Goal: Information Seeking & Learning: Learn about a topic

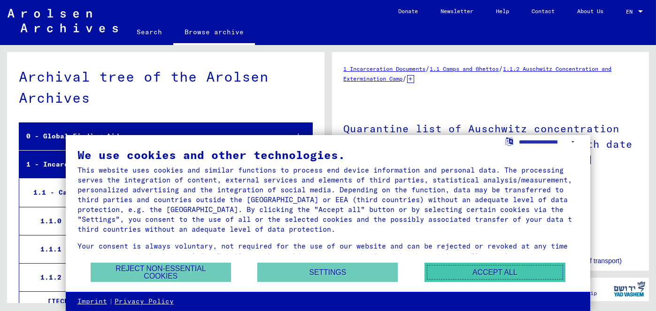
click at [489, 271] on button "Accept all" at bounding box center [494, 272] width 141 height 19
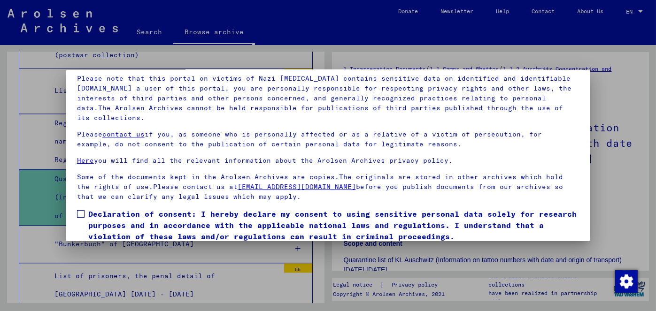
scroll to position [77, 0]
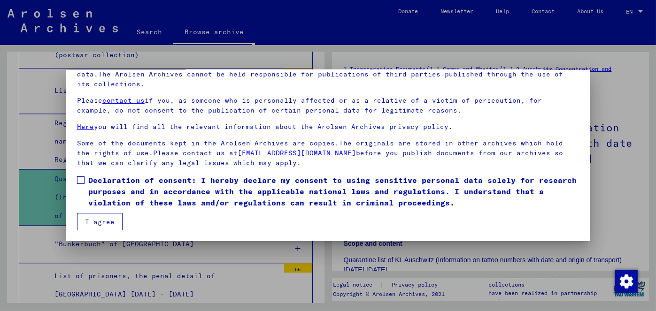
click at [91, 179] on span "Declaration of consent: I hereby declare my consent to using sensitive personal…" at bounding box center [333, 192] width 491 height 34
click at [106, 218] on button "I agree" at bounding box center [100, 222] width 46 height 18
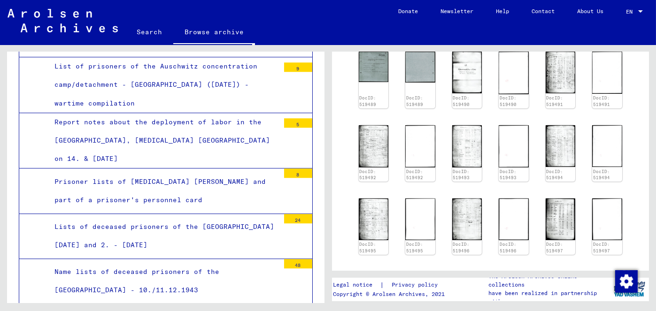
scroll to position [4598, 0]
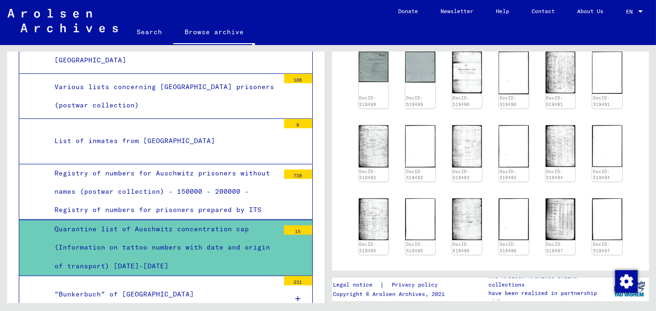
click at [152, 221] on div "Quarantine list of Auschwitz concentration cap (Information on tattoo numbers w…" at bounding box center [163, 247] width 232 height 55
click at [152, 220] on div "Quarantine list of Auschwitz concentration cap (Information on tattoo numbers w…" at bounding box center [163, 247] width 232 height 55
click at [289, 225] on div "15" at bounding box center [298, 229] width 28 height 9
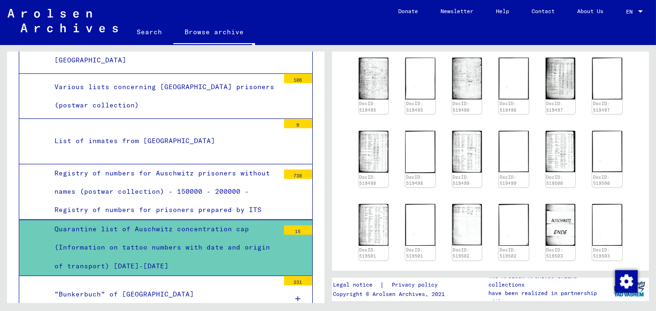
scroll to position [4692, 0]
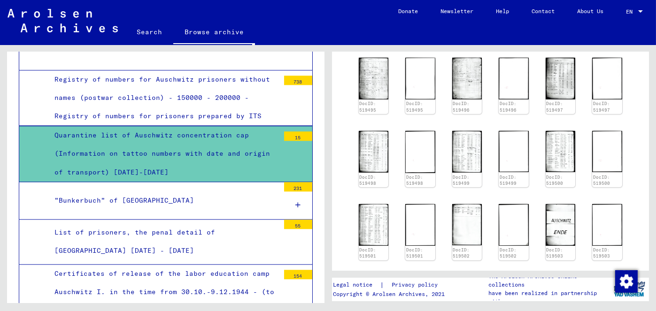
click at [99, 140] on div "Quarantine list of Auschwitz concentration cap (Information on tattoo numbers w…" at bounding box center [163, 153] width 232 height 55
click at [99, 139] on div "Quarantine list of Auschwitz concentration cap (Information on tattoo numbers w…" at bounding box center [163, 153] width 232 height 55
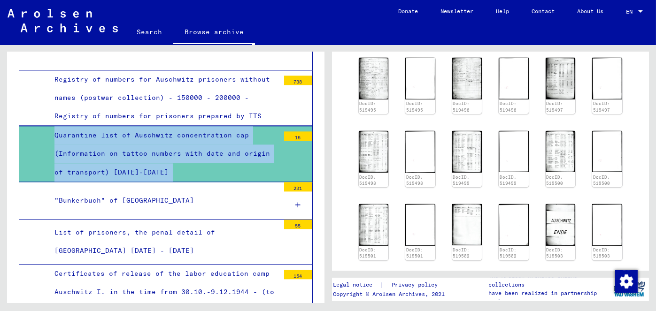
click at [99, 139] on div "Quarantine list of Auschwitz concentration cap (Information on tattoo numbers w…" at bounding box center [163, 153] width 232 height 55
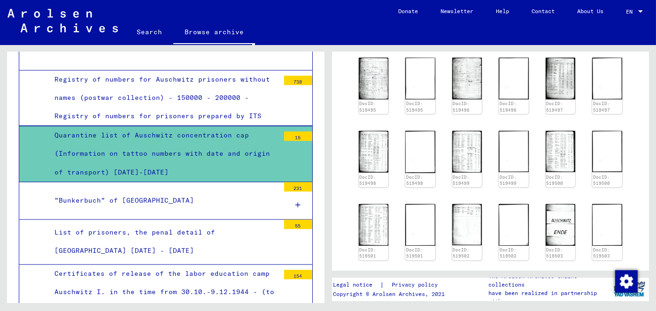
click at [99, 139] on div "Quarantine list of Auschwitz concentration cap (Information on tattoo numbers w…" at bounding box center [163, 153] width 232 height 55
click at [99, 126] on div "Quarantine list of Auschwitz concentration cap (Information on tattoo numbers w…" at bounding box center [163, 153] width 232 height 55
click at [114, 73] on div "Registry of numbers for Auschwitz prisoners without names (postwar collection) …" at bounding box center [163, 97] width 232 height 55
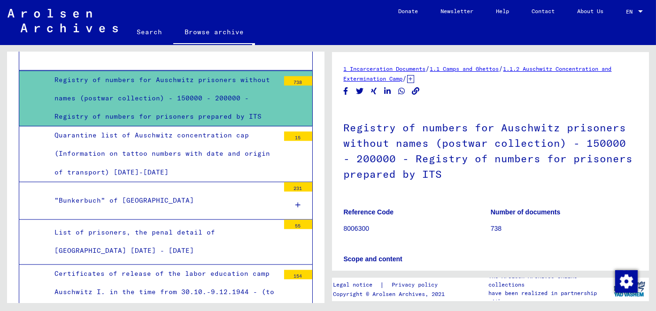
click at [112, 139] on div "Quarantine list of Auschwitz concentration cap (Information on tattoo numbers w…" at bounding box center [163, 153] width 232 height 55
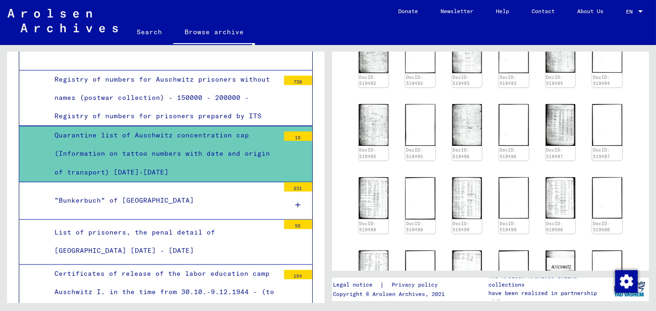
scroll to position [469, 0]
click at [552, 137] on img at bounding box center [559, 124] width 31 height 44
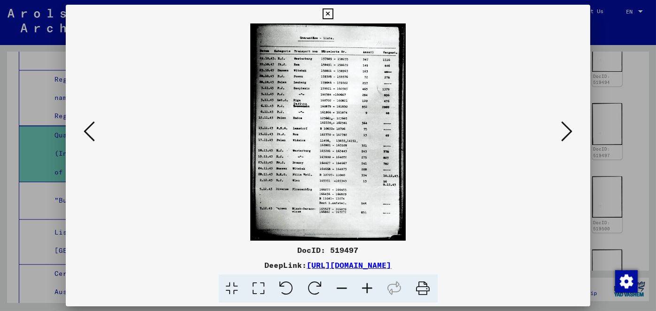
click at [385, 143] on img at bounding box center [328, 131] width 461 height 217
click at [329, 15] on icon at bounding box center [327, 13] width 11 height 11
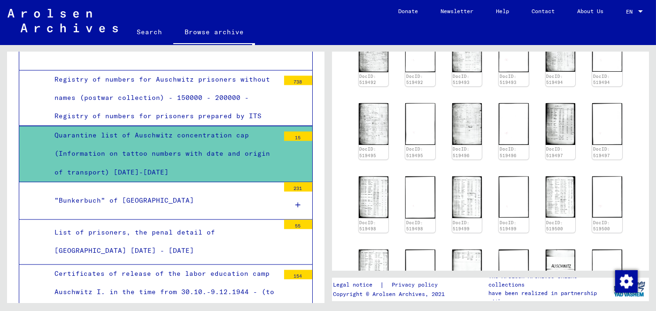
scroll to position [422, 0]
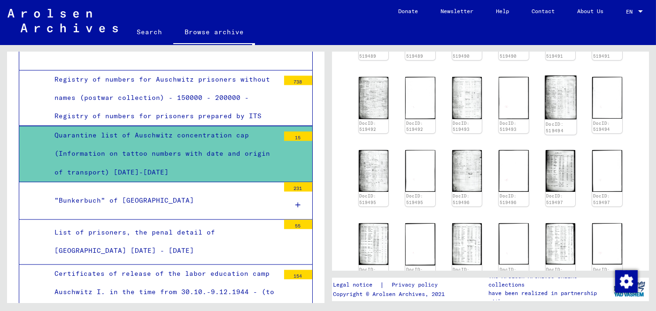
click at [548, 112] on img at bounding box center [559, 98] width 31 height 44
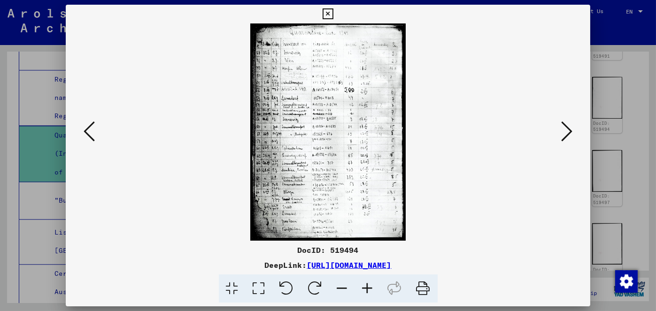
click at [327, 11] on icon at bounding box center [327, 13] width 11 height 11
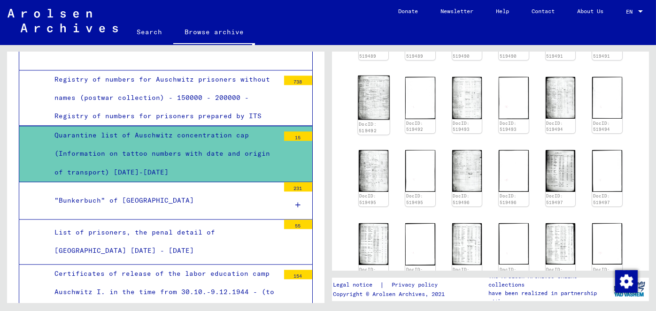
click at [368, 106] on img at bounding box center [373, 98] width 31 height 44
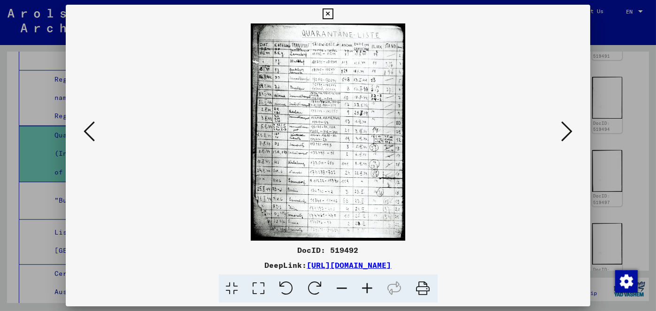
click at [325, 15] on icon at bounding box center [327, 13] width 11 height 11
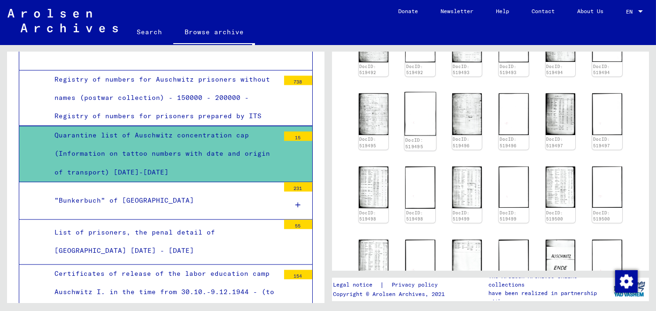
scroll to position [516, 0]
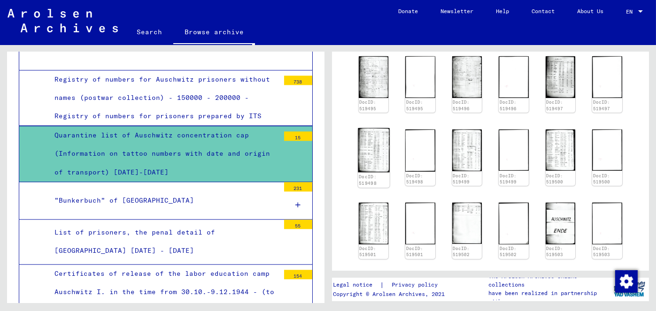
click at [367, 147] on img at bounding box center [373, 150] width 31 height 44
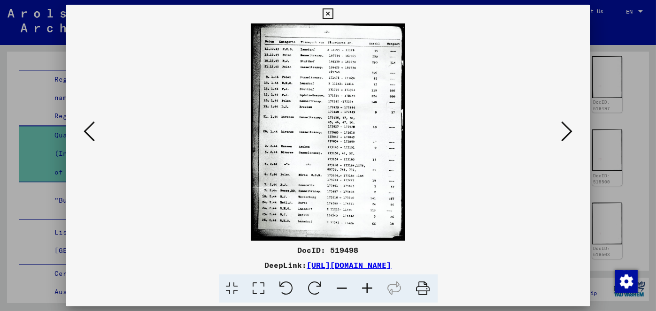
click at [326, 10] on icon at bounding box center [327, 13] width 11 height 11
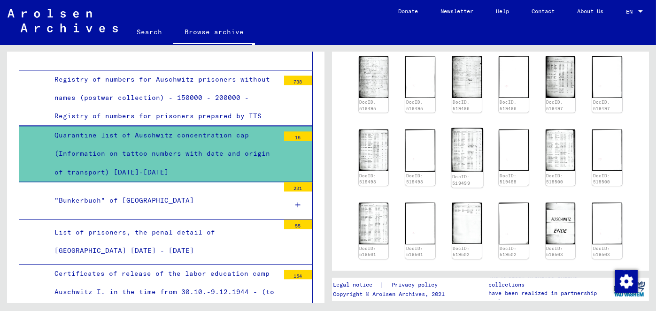
click at [470, 165] on img at bounding box center [466, 150] width 31 height 44
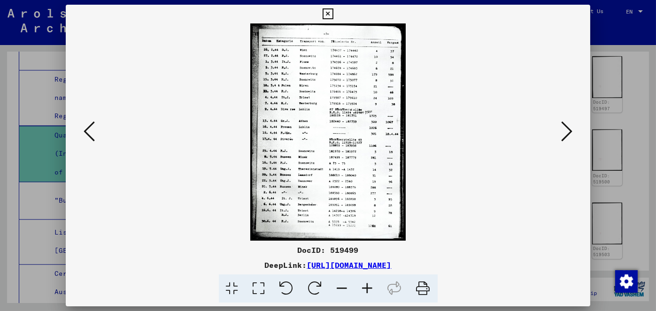
click at [327, 13] on icon at bounding box center [327, 13] width 11 height 11
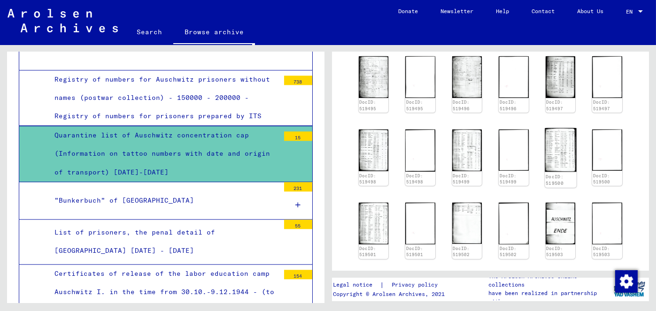
click at [564, 162] on img at bounding box center [559, 150] width 31 height 44
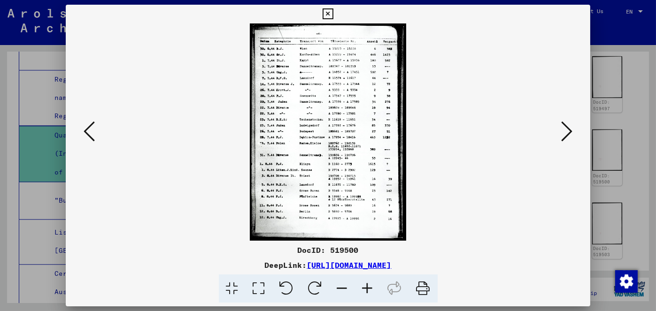
click at [327, 9] on icon at bounding box center [327, 13] width 11 height 11
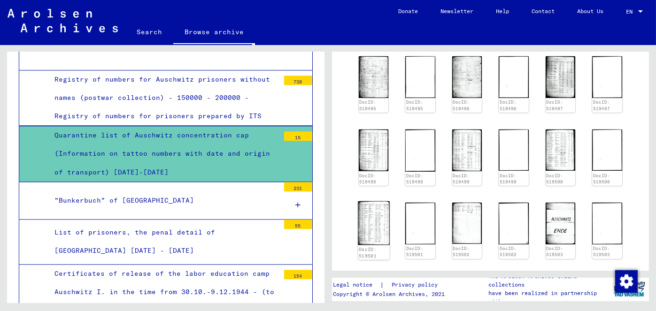
click at [362, 236] on img at bounding box center [373, 223] width 31 height 44
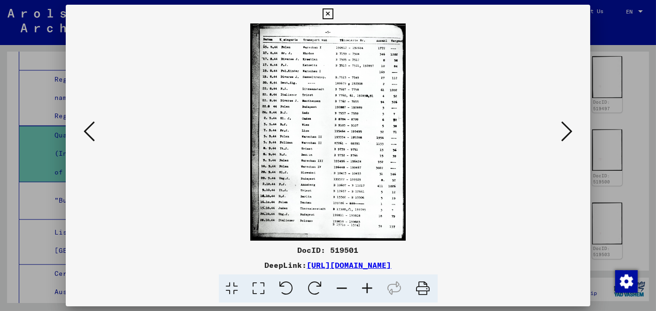
click at [328, 13] on icon at bounding box center [327, 13] width 11 height 11
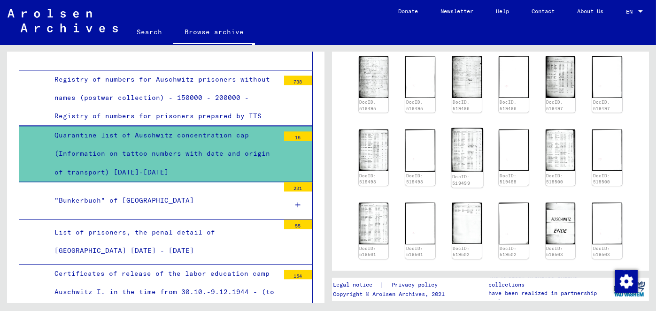
click at [467, 158] on img at bounding box center [466, 150] width 31 height 44
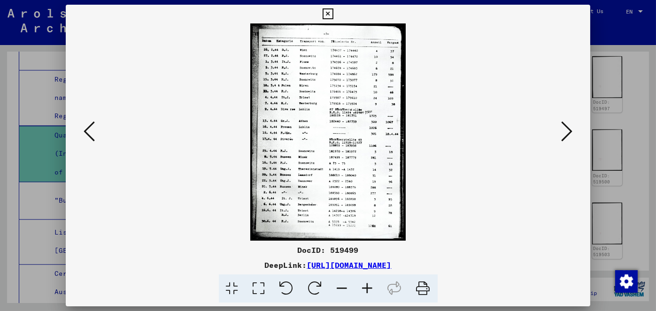
click at [329, 15] on icon at bounding box center [327, 13] width 11 height 11
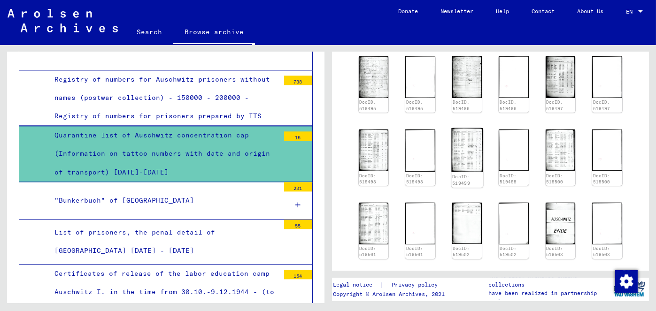
click at [454, 160] on img at bounding box center [466, 150] width 31 height 44
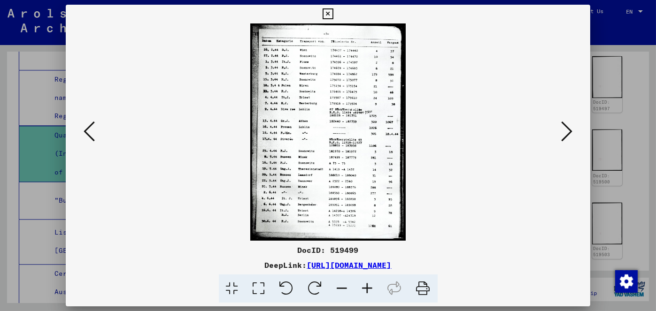
click at [331, 14] on icon at bounding box center [327, 13] width 11 height 11
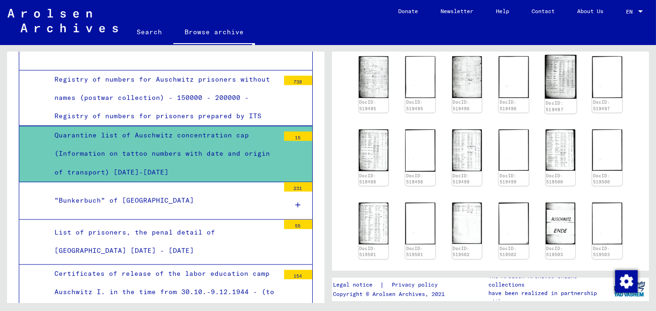
click at [549, 86] on img at bounding box center [559, 77] width 31 height 44
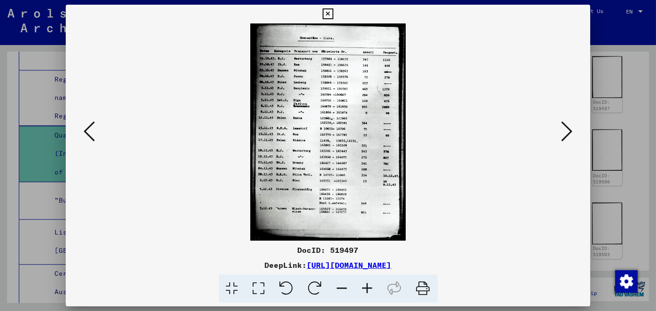
click at [570, 132] on icon at bounding box center [566, 131] width 11 height 23
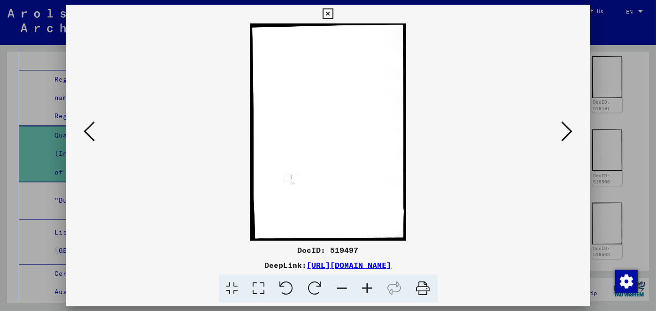
click at [570, 132] on icon at bounding box center [566, 131] width 11 height 23
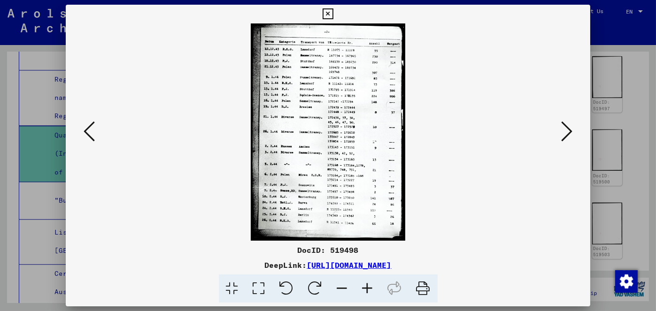
click at [570, 132] on icon at bounding box center [566, 131] width 11 height 23
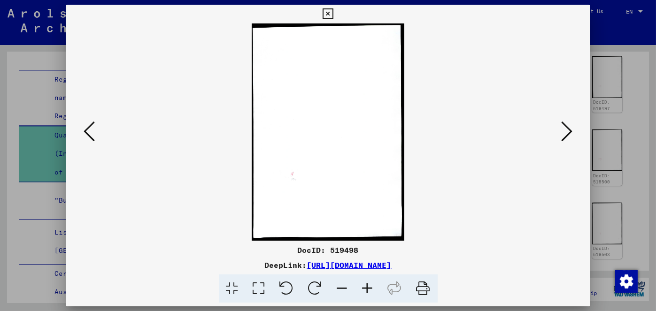
click at [563, 133] on icon at bounding box center [566, 131] width 11 height 23
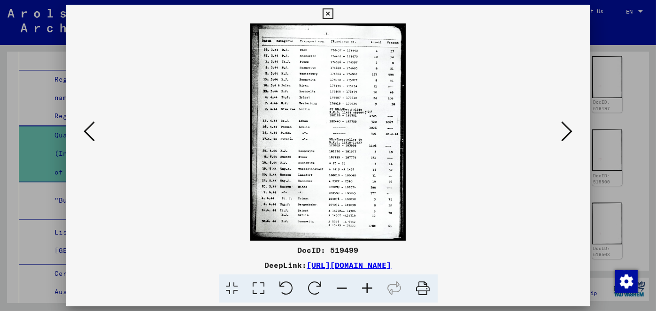
click at [563, 133] on icon at bounding box center [566, 131] width 11 height 23
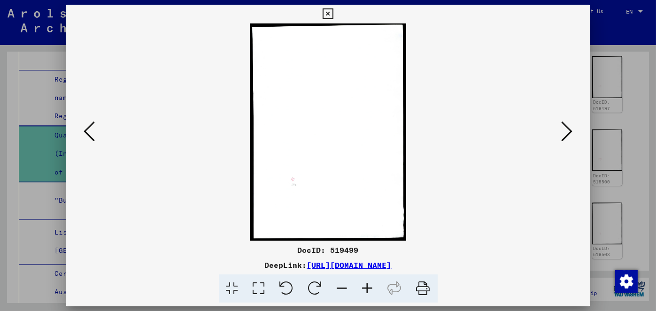
click at [563, 133] on icon at bounding box center [566, 131] width 11 height 23
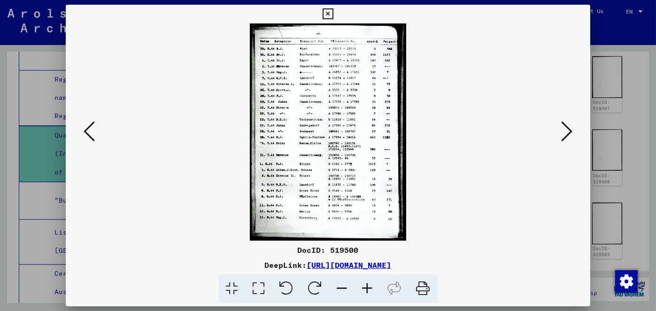
click at [325, 15] on icon at bounding box center [327, 13] width 11 height 11
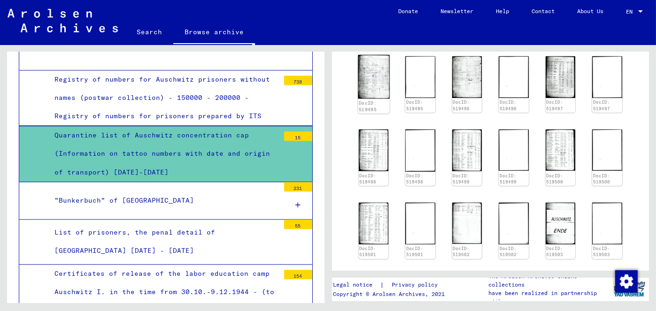
click at [372, 80] on img at bounding box center [373, 77] width 31 height 44
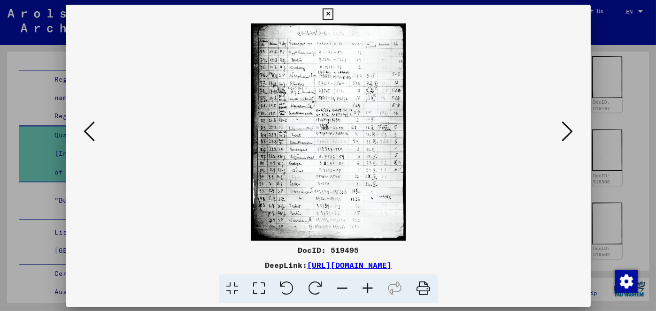
scroll to position [518, 0]
click at [330, 10] on icon at bounding box center [327, 13] width 11 height 11
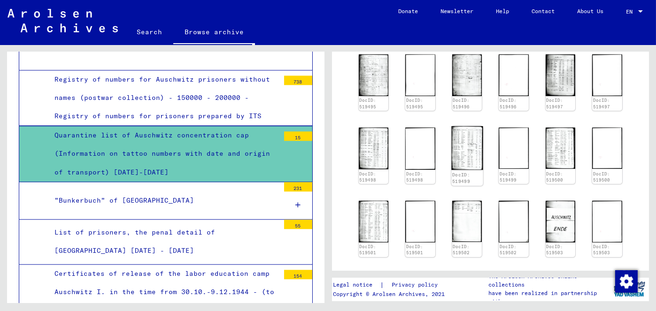
click at [461, 153] on img at bounding box center [466, 148] width 31 height 44
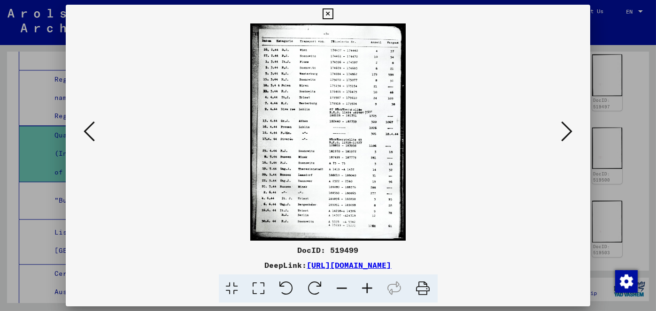
click at [570, 132] on icon at bounding box center [566, 131] width 11 height 23
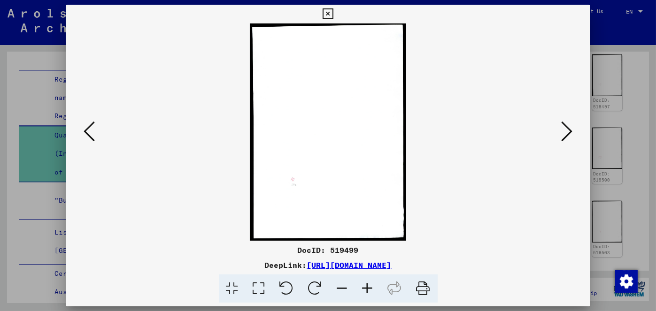
click at [570, 132] on icon at bounding box center [566, 131] width 11 height 23
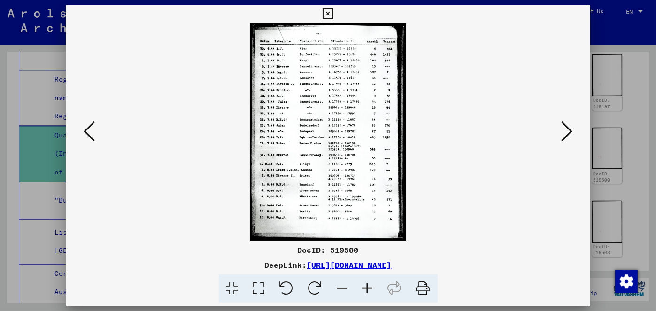
click at [89, 135] on icon at bounding box center [89, 131] width 11 height 23
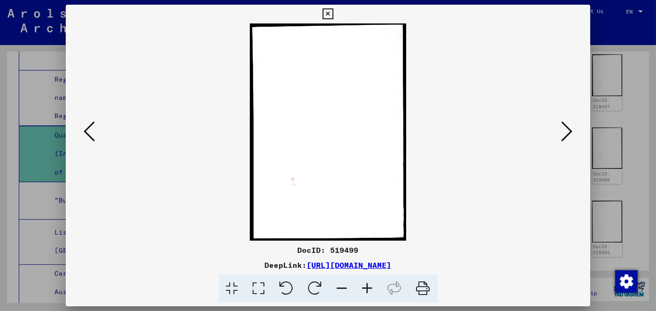
click at [89, 135] on icon at bounding box center [89, 131] width 11 height 23
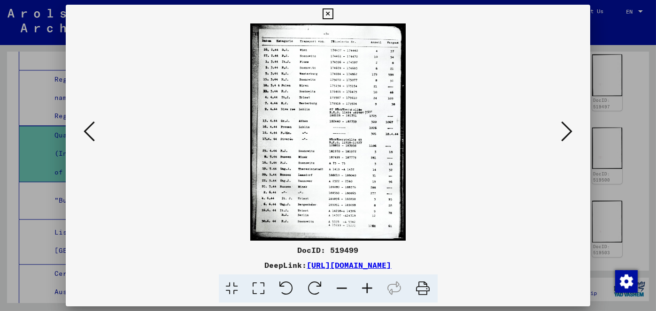
drag, startPoint x: 330, startPoint y: 15, endPoint x: 325, endPoint y: 19, distance: 6.5
click at [329, 15] on icon at bounding box center [327, 13] width 11 height 11
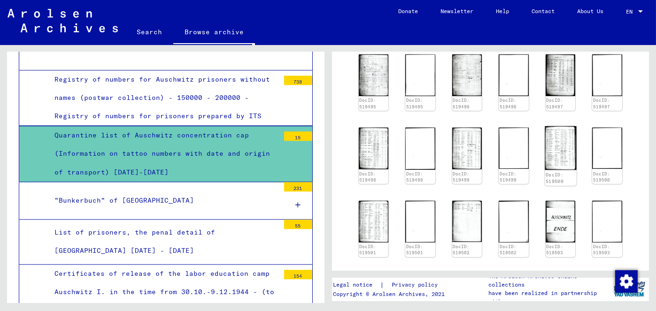
click at [553, 154] on img at bounding box center [559, 148] width 31 height 44
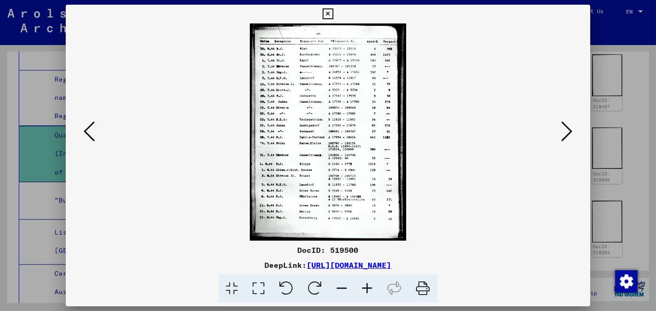
click at [329, 13] on icon at bounding box center [327, 13] width 11 height 11
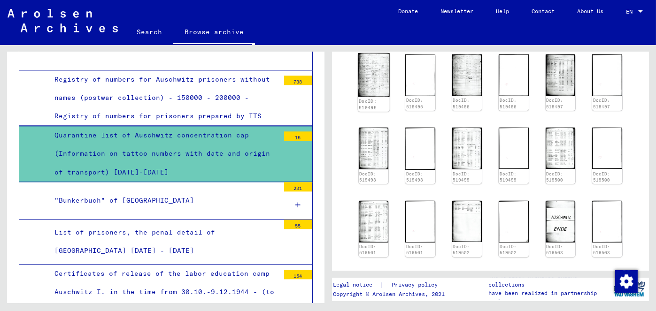
click at [375, 97] on img at bounding box center [373, 75] width 31 height 44
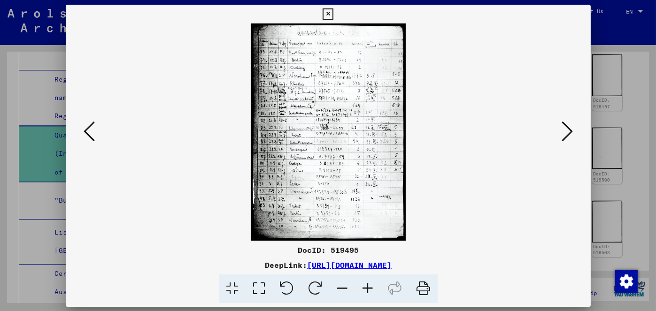
scroll to position [519, 0]
click at [561, 129] on icon at bounding box center [566, 131] width 11 height 23
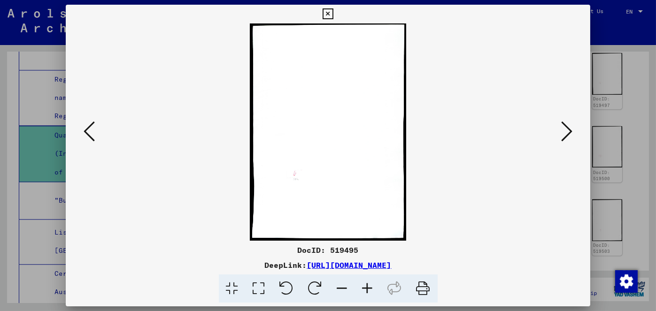
click at [568, 127] on icon at bounding box center [566, 131] width 11 height 23
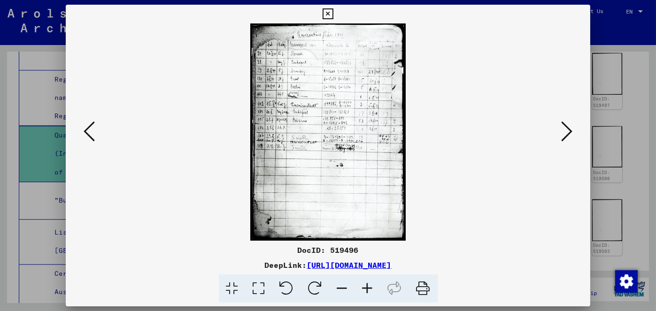
click at [568, 127] on icon at bounding box center [566, 131] width 11 height 23
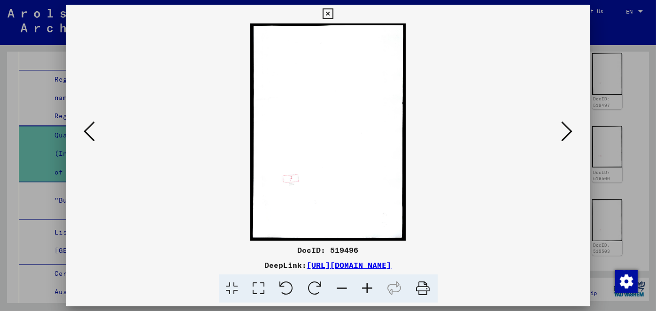
click at [568, 127] on icon at bounding box center [566, 131] width 11 height 23
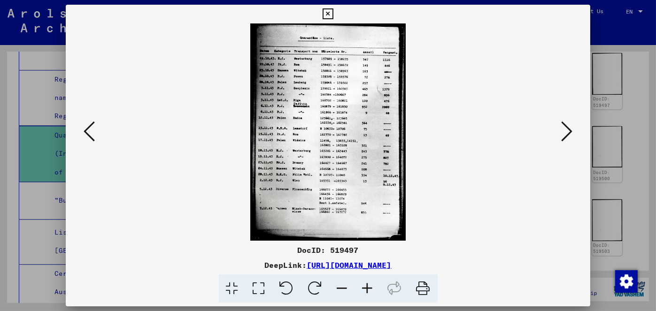
click at [568, 127] on icon at bounding box center [566, 131] width 11 height 23
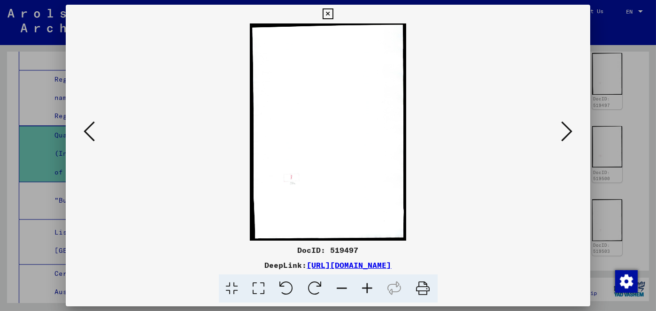
click at [568, 127] on icon at bounding box center [566, 131] width 11 height 23
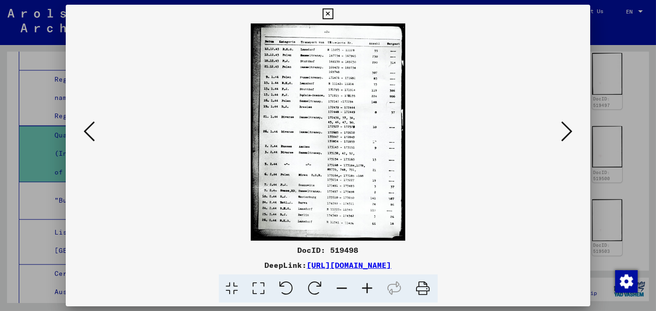
click at [568, 127] on icon at bounding box center [566, 131] width 11 height 23
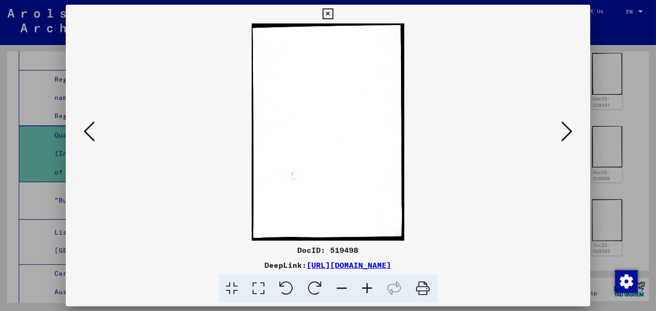
click at [568, 127] on icon at bounding box center [566, 131] width 11 height 23
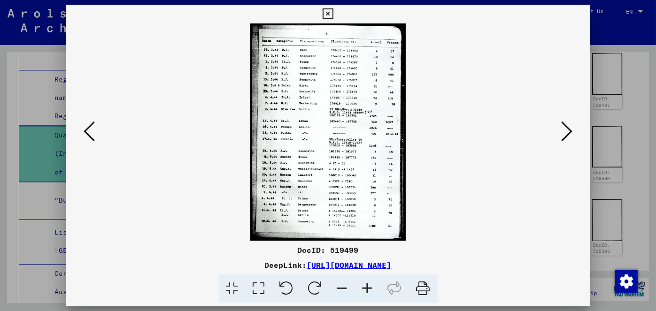
click at [85, 127] on icon at bounding box center [89, 131] width 11 height 23
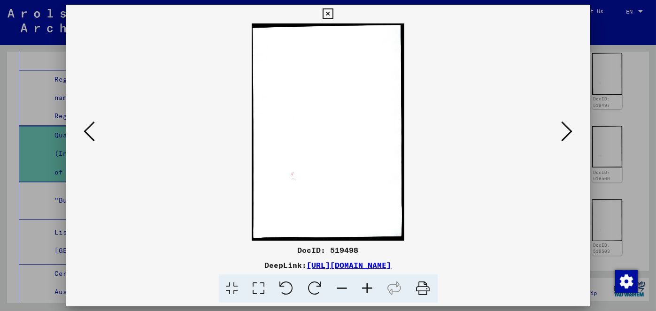
click at [85, 127] on icon at bounding box center [89, 131] width 11 height 23
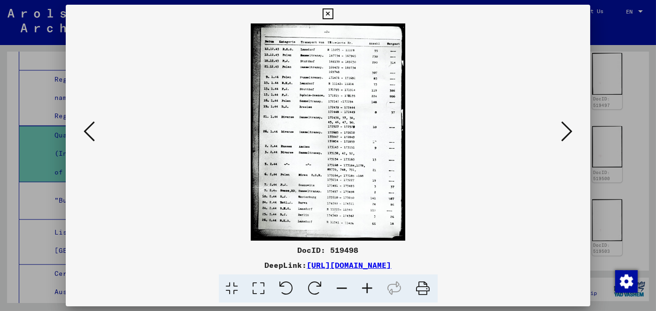
click at [566, 129] on icon at bounding box center [566, 131] width 11 height 23
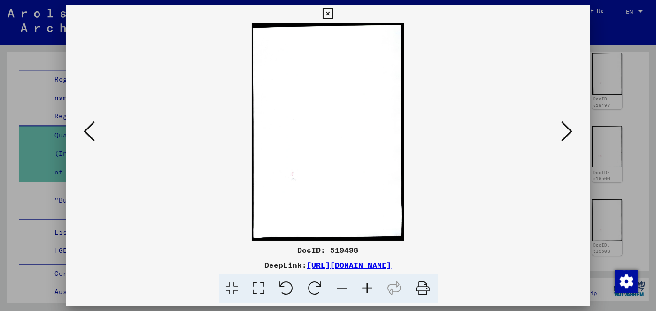
click at [566, 129] on icon at bounding box center [566, 131] width 11 height 23
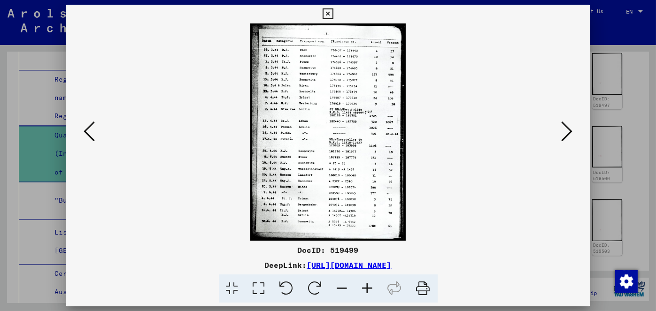
click at [571, 125] on icon at bounding box center [566, 131] width 11 height 23
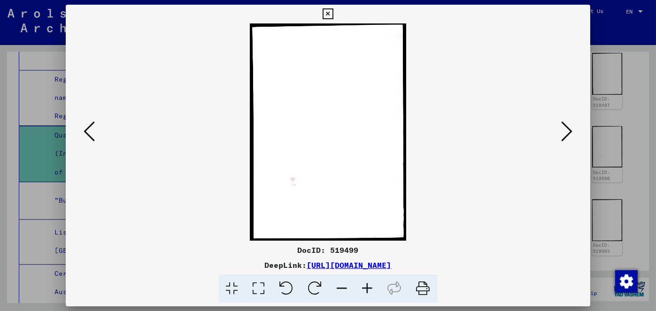
click at [378, 133] on img at bounding box center [328, 131] width 461 height 217
click at [572, 127] on icon at bounding box center [566, 131] width 11 height 23
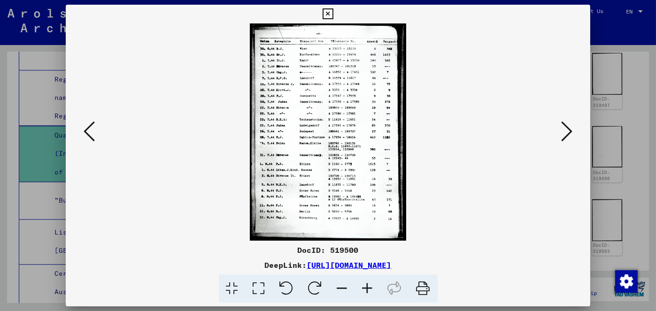
click at [572, 127] on icon at bounding box center [566, 131] width 11 height 23
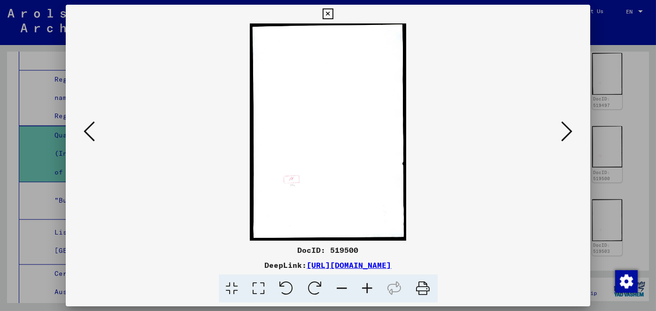
click at [324, 15] on icon at bounding box center [327, 13] width 11 height 11
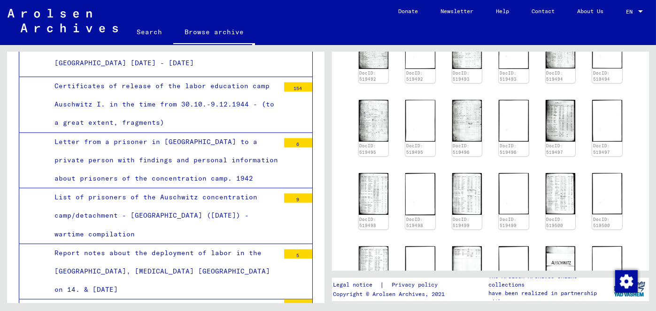
scroll to position [426, 0]
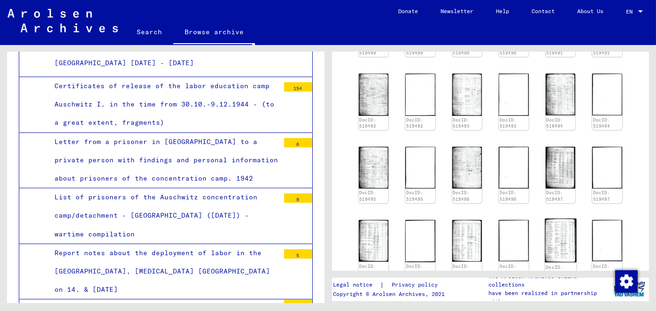
click at [545, 238] on img at bounding box center [559, 241] width 31 height 44
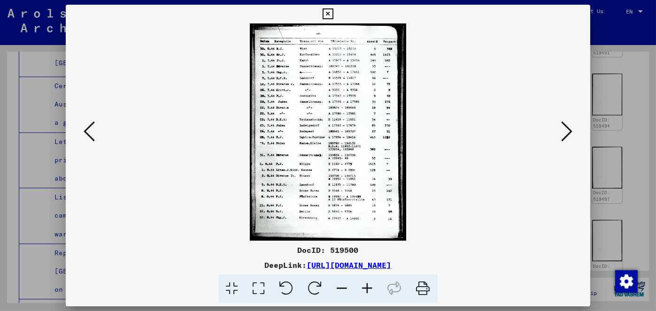
click at [328, 15] on icon at bounding box center [327, 13] width 11 height 11
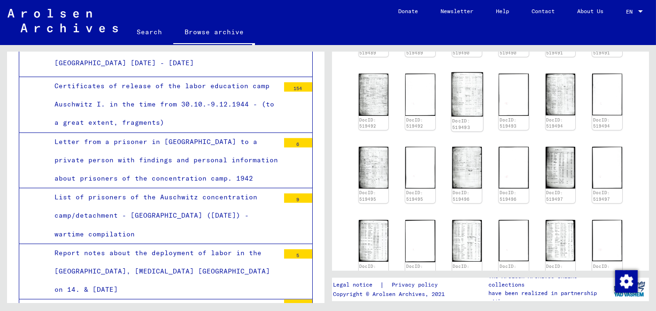
click at [466, 117] on img at bounding box center [466, 94] width 31 height 45
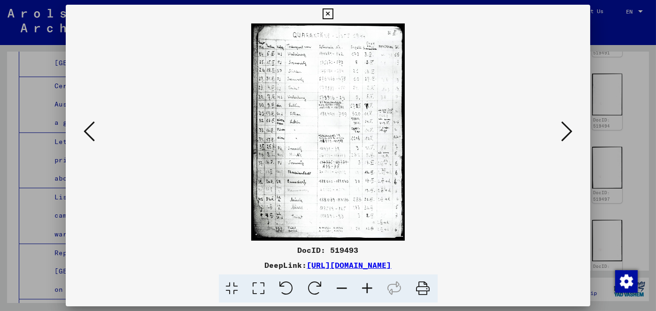
click at [565, 123] on icon at bounding box center [566, 131] width 11 height 23
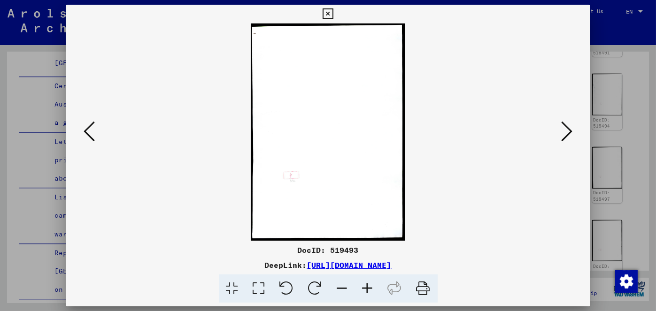
click at [565, 123] on icon at bounding box center [566, 131] width 11 height 23
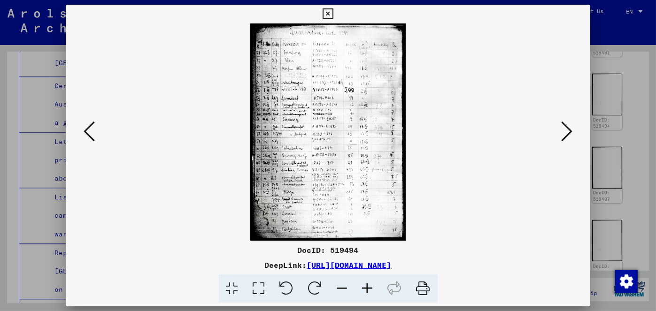
click at [565, 123] on icon at bounding box center [566, 131] width 11 height 23
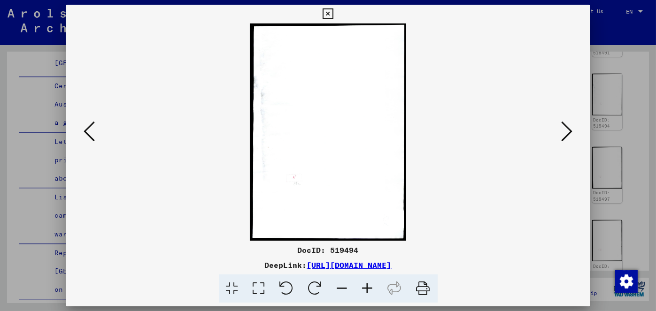
click at [565, 123] on icon at bounding box center [566, 131] width 11 height 23
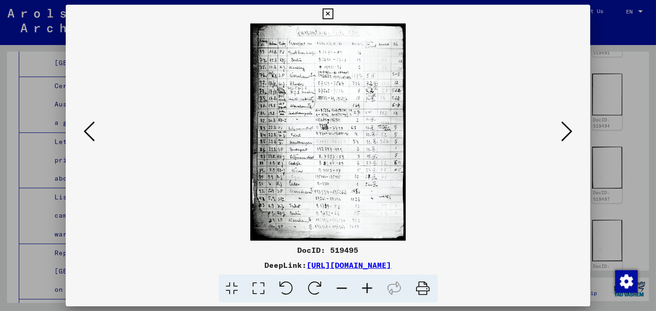
click at [565, 123] on icon at bounding box center [566, 131] width 11 height 23
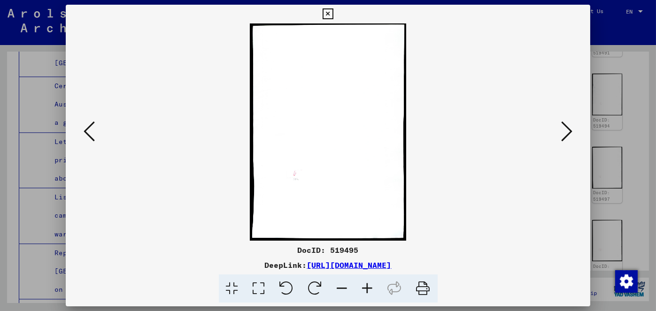
click at [565, 123] on icon at bounding box center [566, 131] width 11 height 23
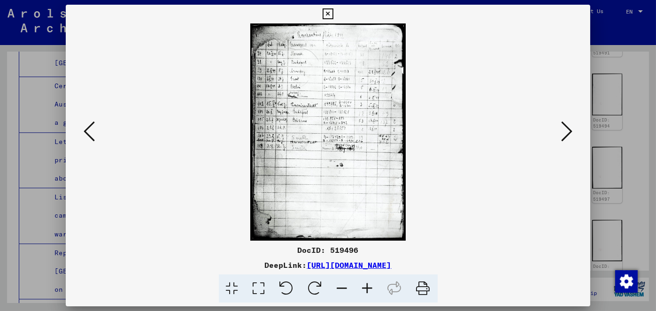
click at [565, 123] on icon at bounding box center [566, 131] width 11 height 23
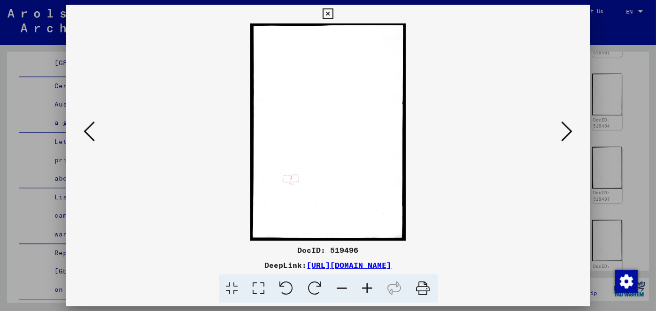
click at [565, 123] on icon at bounding box center [566, 131] width 11 height 23
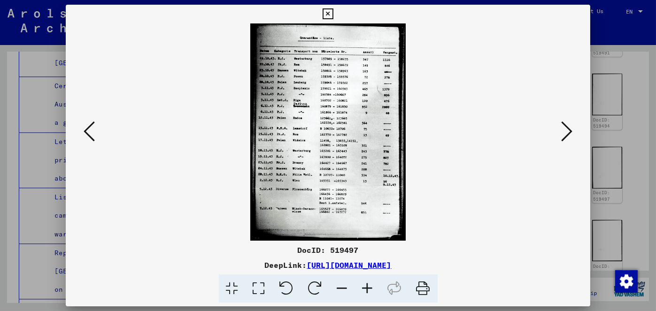
click at [565, 123] on icon at bounding box center [566, 131] width 11 height 23
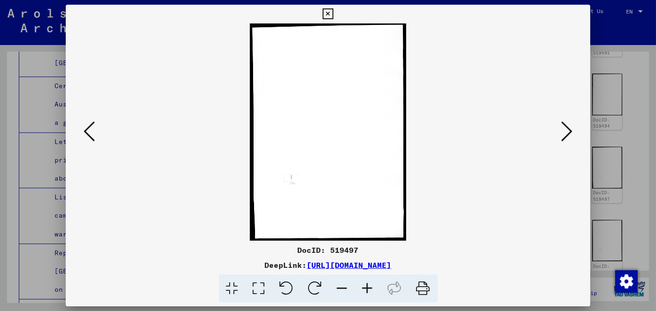
click at [565, 123] on icon at bounding box center [566, 131] width 11 height 23
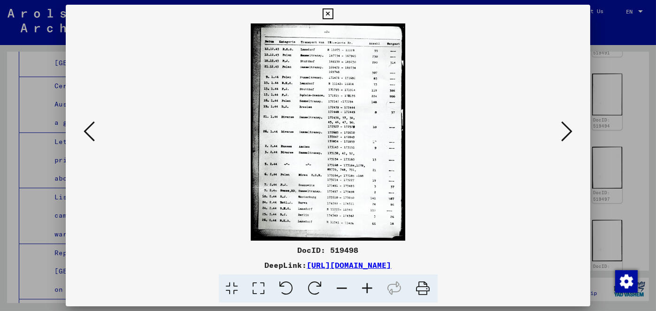
click at [565, 123] on icon at bounding box center [566, 131] width 11 height 23
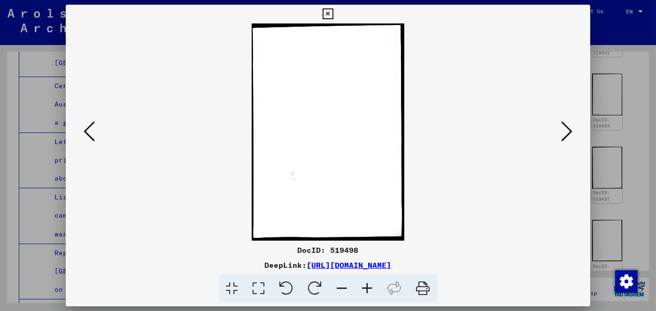
click at [565, 123] on icon at bounding box center [566, 131] width 11 height 23
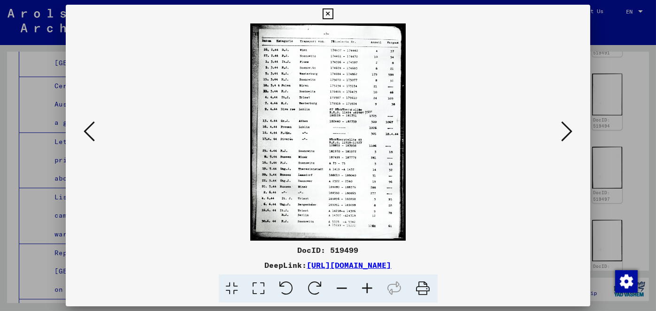
click at [325, 9] on icon at bounding box center [327, 13] width 11 height 11
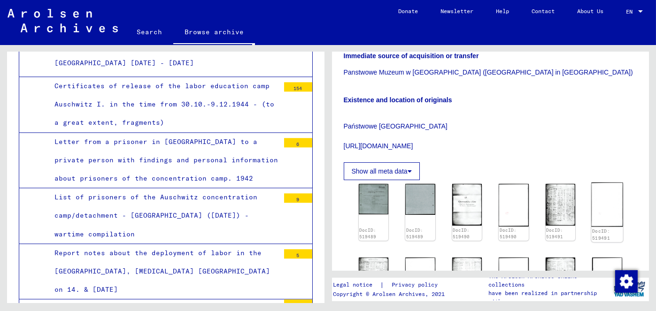
scroll to position [141, 0]
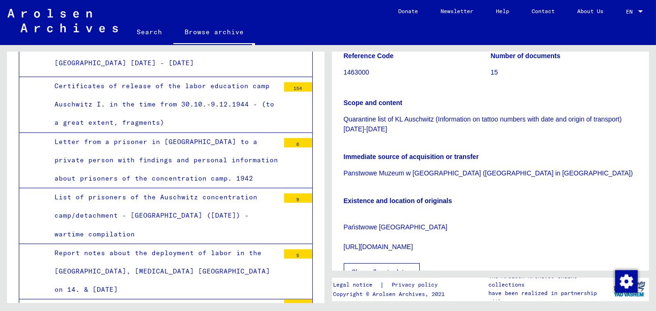
click at [496, 153] on div "Reference Code 1463000 Number of documents 15 Scope and content Quarantine list…" at bounding box center [490, 163] width 294 height 237
click at [408, 243] on p "Państwowe [GEOGRAPHIC_DATA] [URL][DOMAIN_NAME]" at bounding box center [490, 232] width 294 height 39
